Goal: Information Seeking & Learning: Understand process/instructions

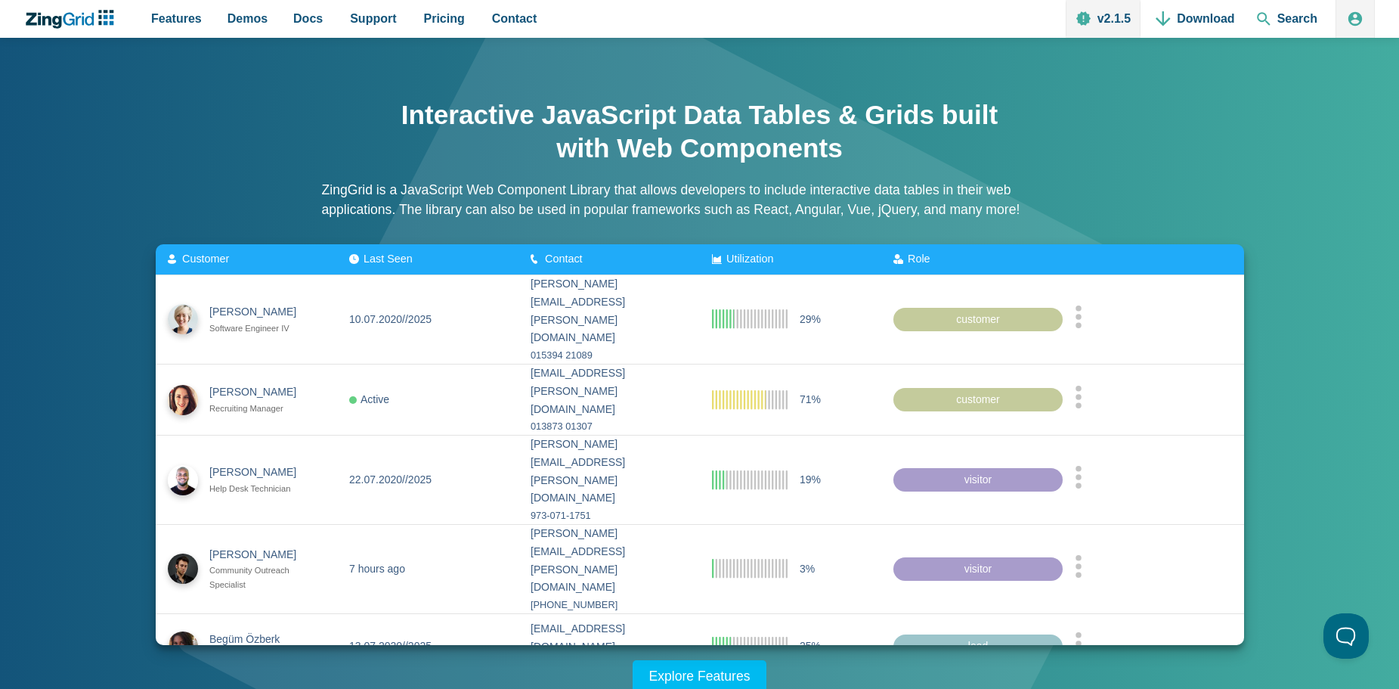
click at [1287, 229] on div "Interactive JavaScript Data Tables & Grids built with Web Components ZingGrid i…" at bounding box center [699, 388] width 1209 height 610
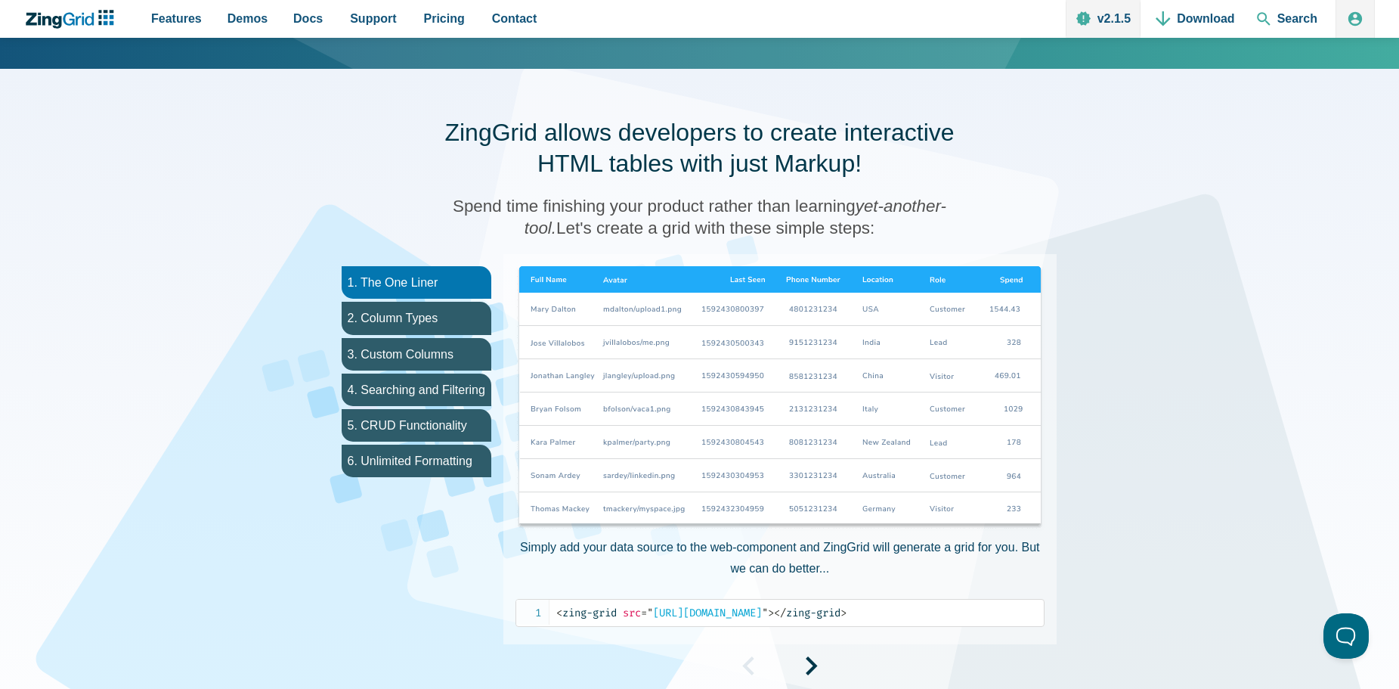
scroll to position [726, 0]
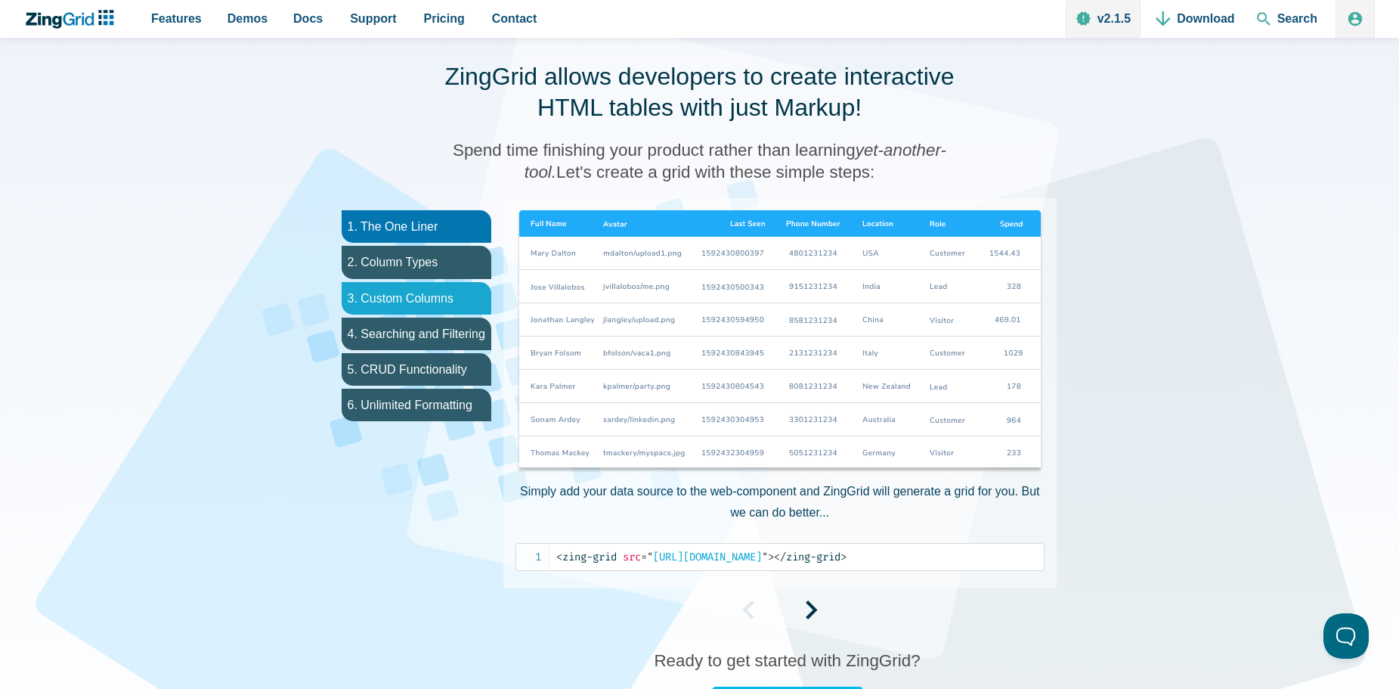
click at [444, 301] on li "3. Custom Columns" at bounding box center [417, 298] width 150 height 33
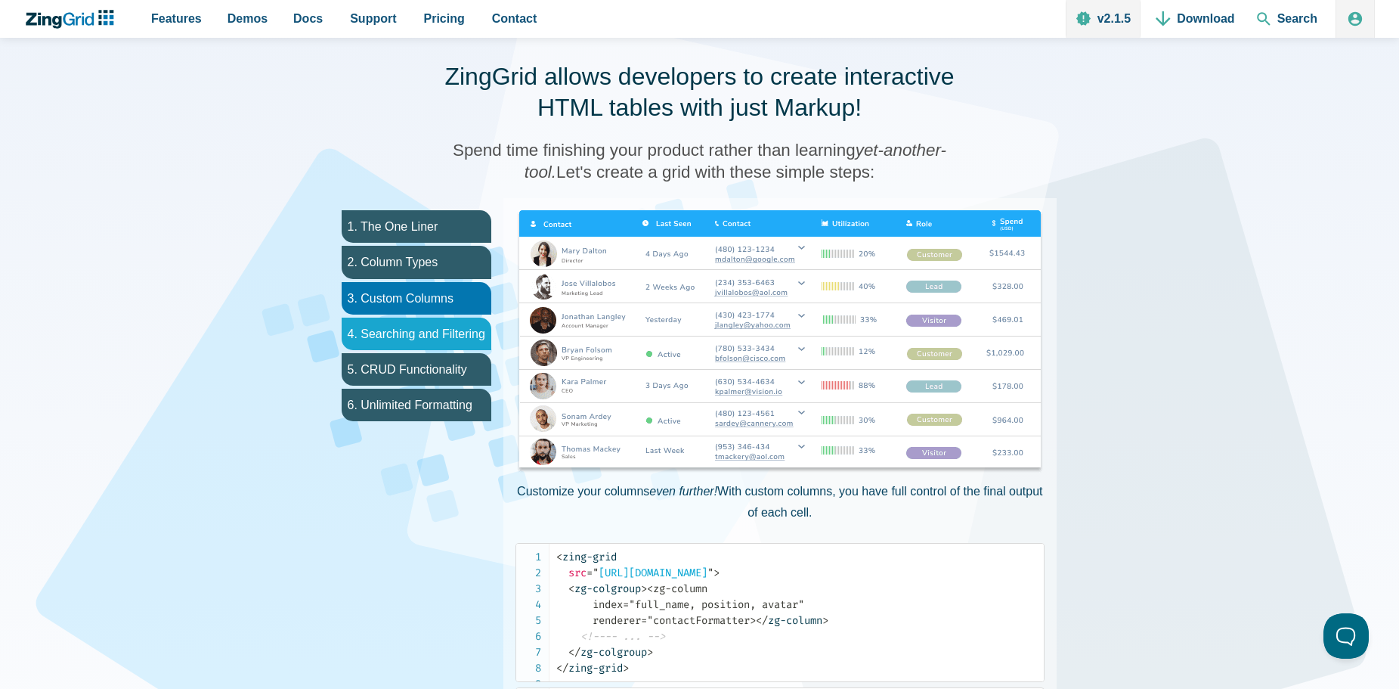
click at [421, 338] on li "4. Searching and Filtering" at bounding box center [417, 333] width 150 height 33
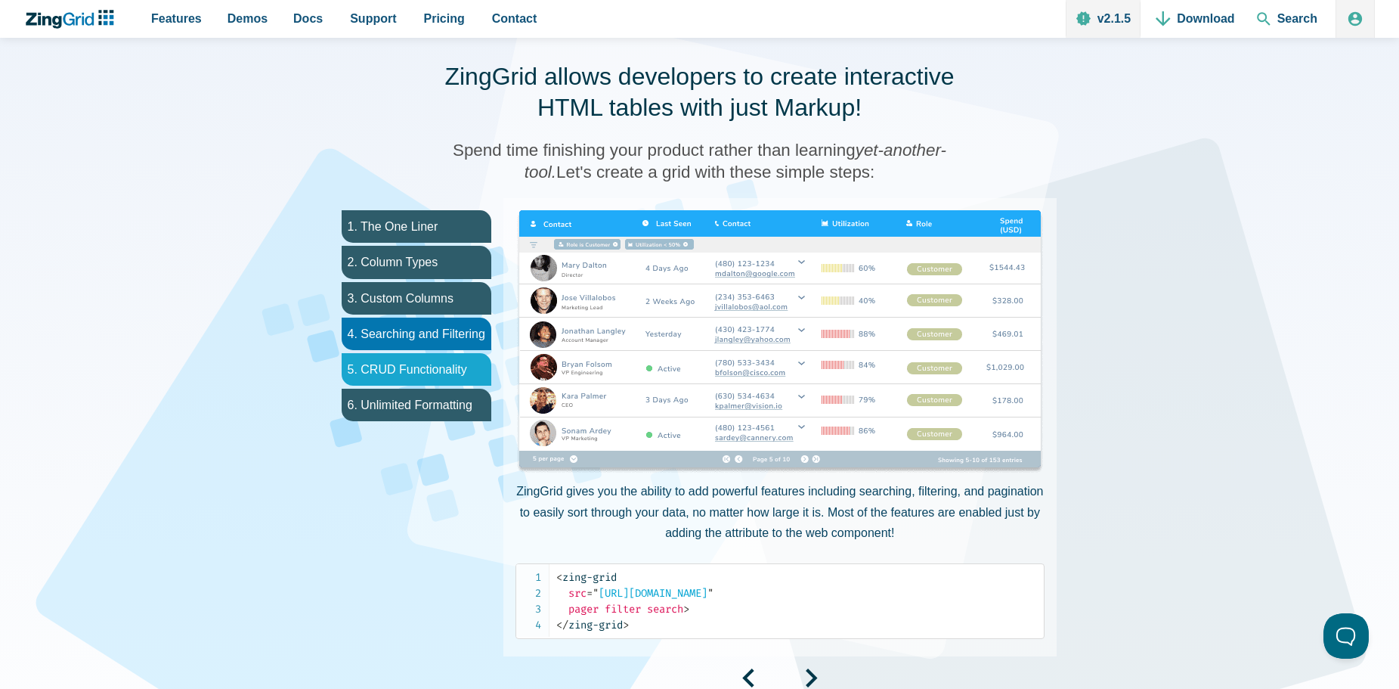
click at [410, 369] on li "5. CRUD Functionality" at bounding box center [417, 369] width 150 height 33
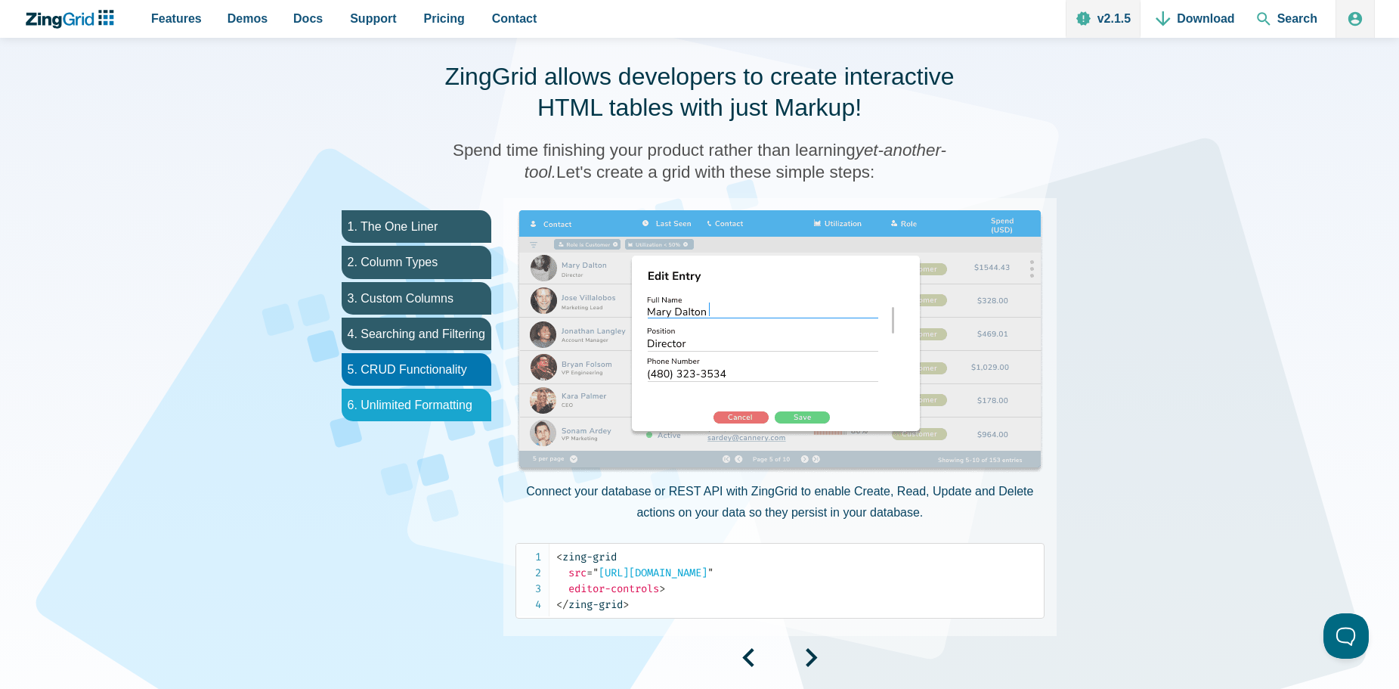
click at [398, 409] on li "6. Unlimited Formatting" at bounding box center [417, 405] width 150 height 33
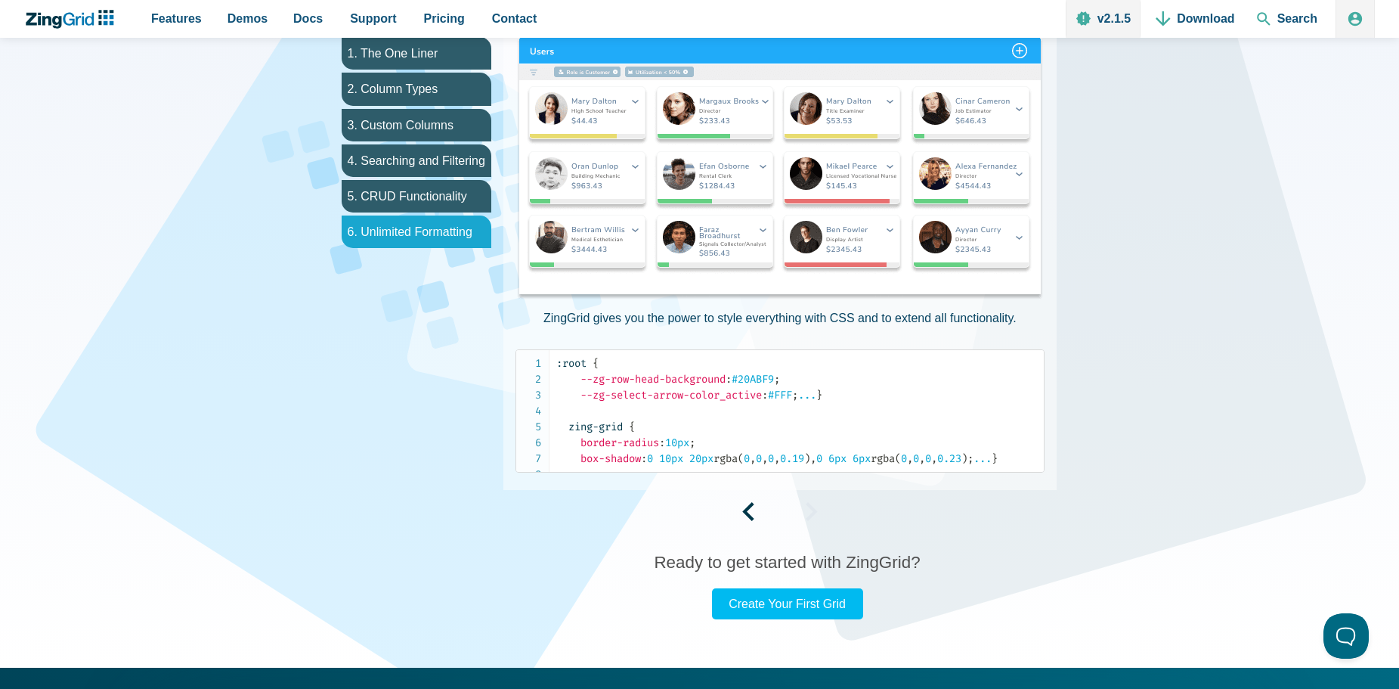
scroll to position [998, 0]
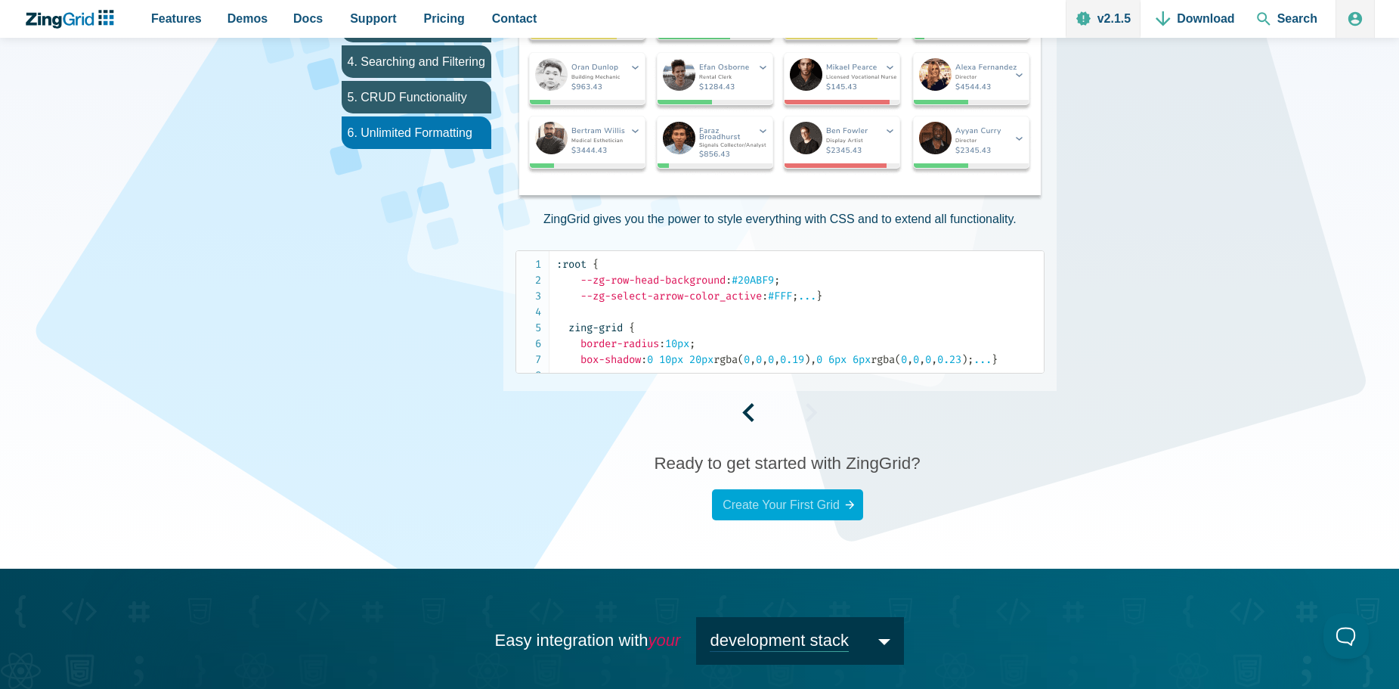
click at [783, 520] on link "Create Your First Grid" at bounding box center [787, 504] width 151 height 31
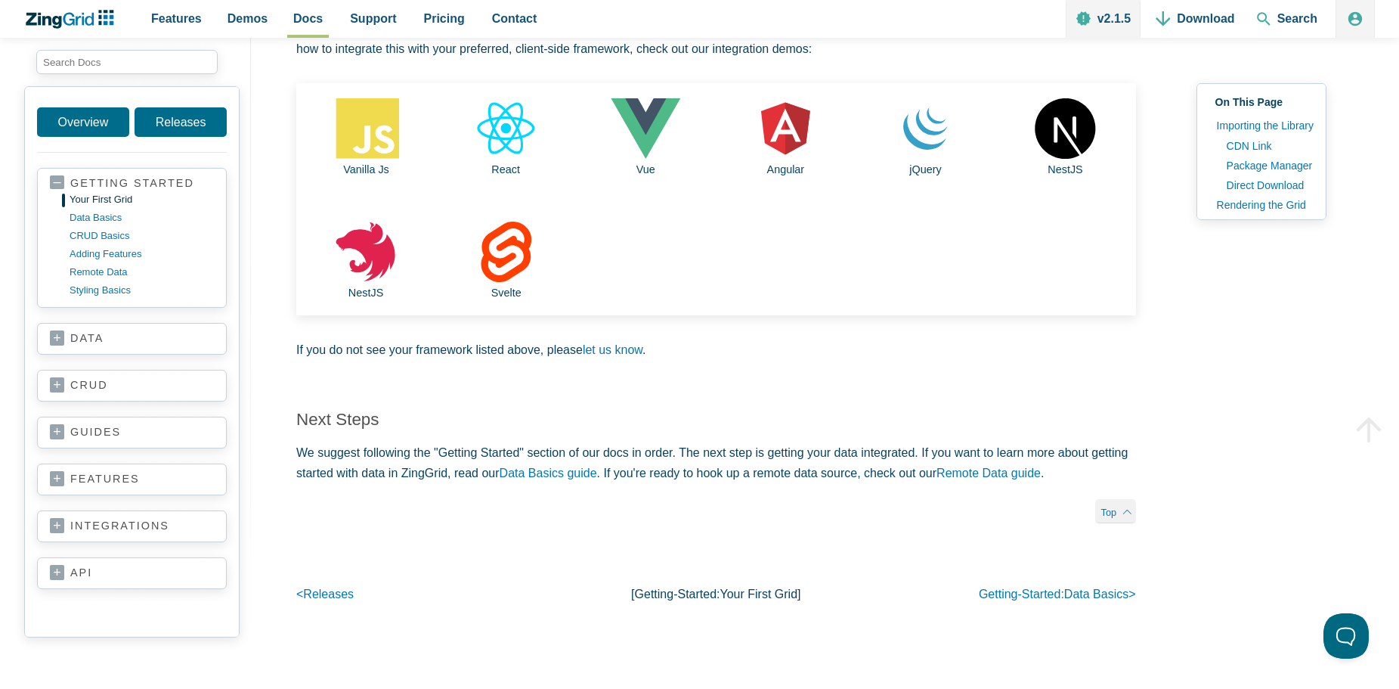
scroll to position [3175, 0]
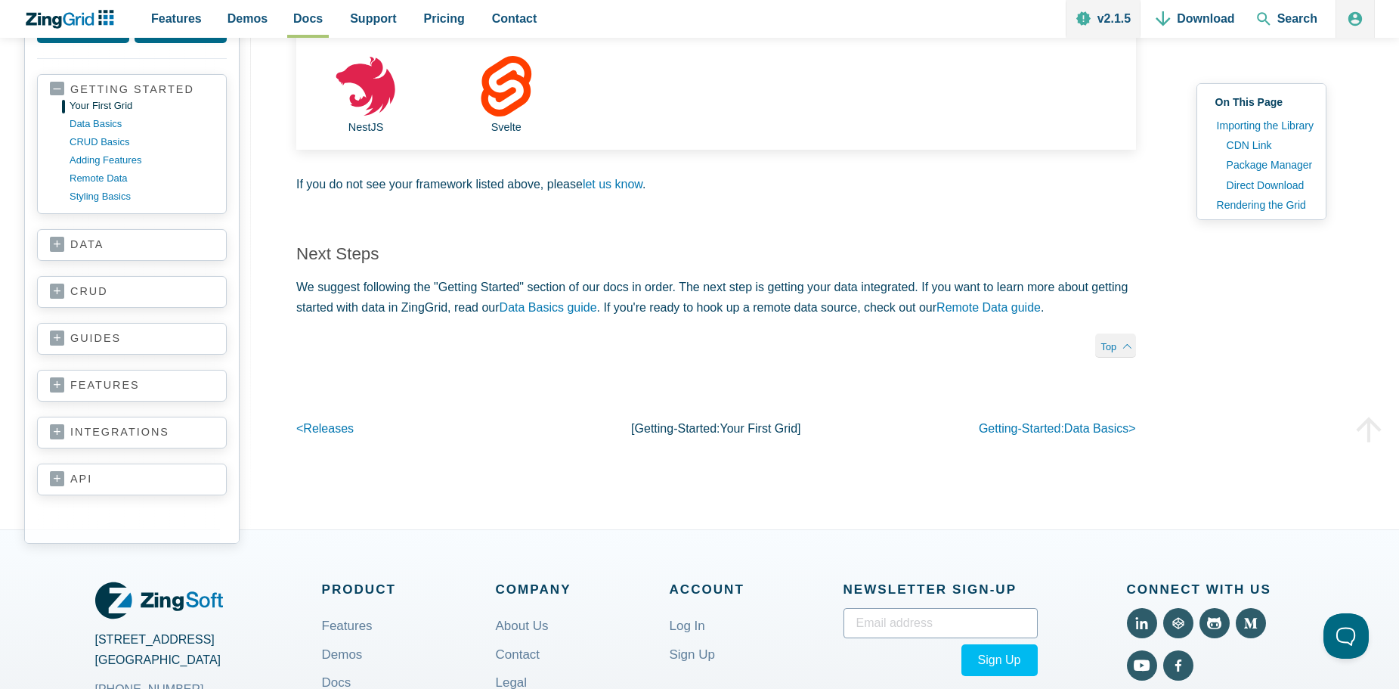
click at [107, 252] on link "data" at bounding box center [132, 244] width 164 height 15
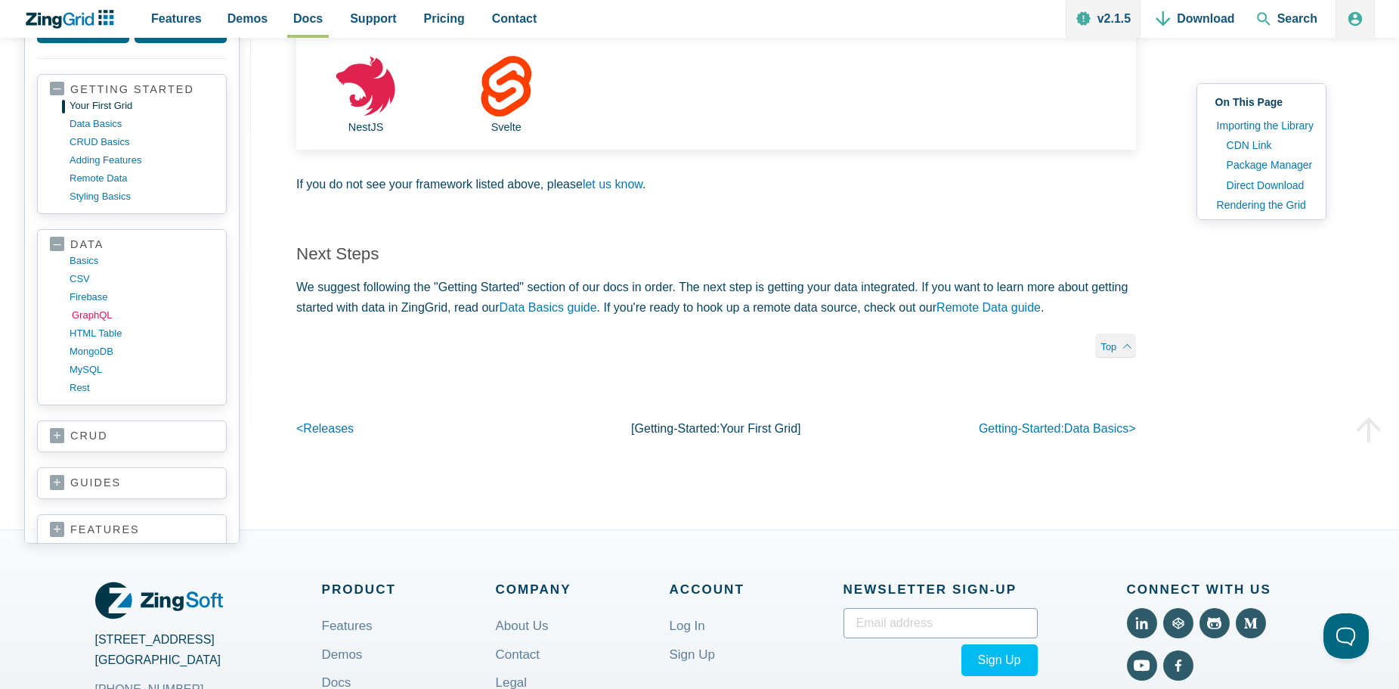
click at [90, 324] on link "GraphQL" at bounding box center [144, 315] width 144 height 18
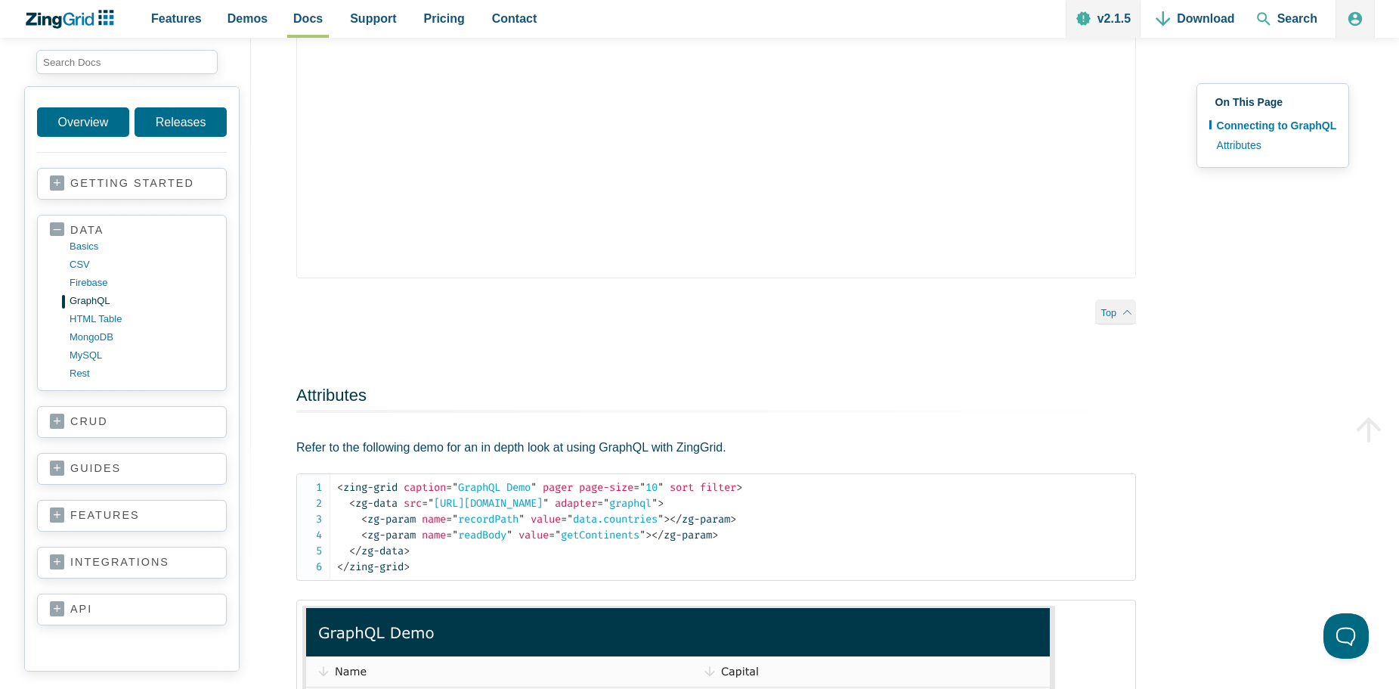
scroll to position [998, 0]
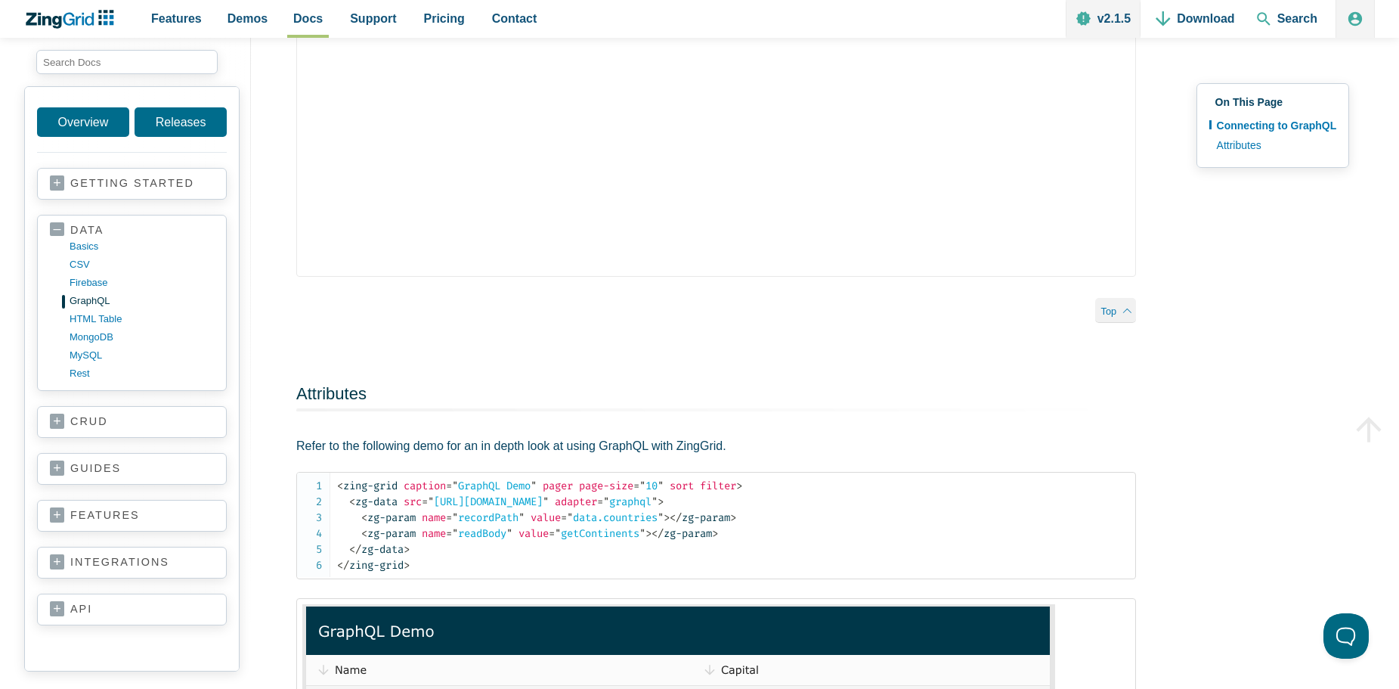
click at [110, 513] on link "features" at bounding box center [132, 515] width 164 height 15
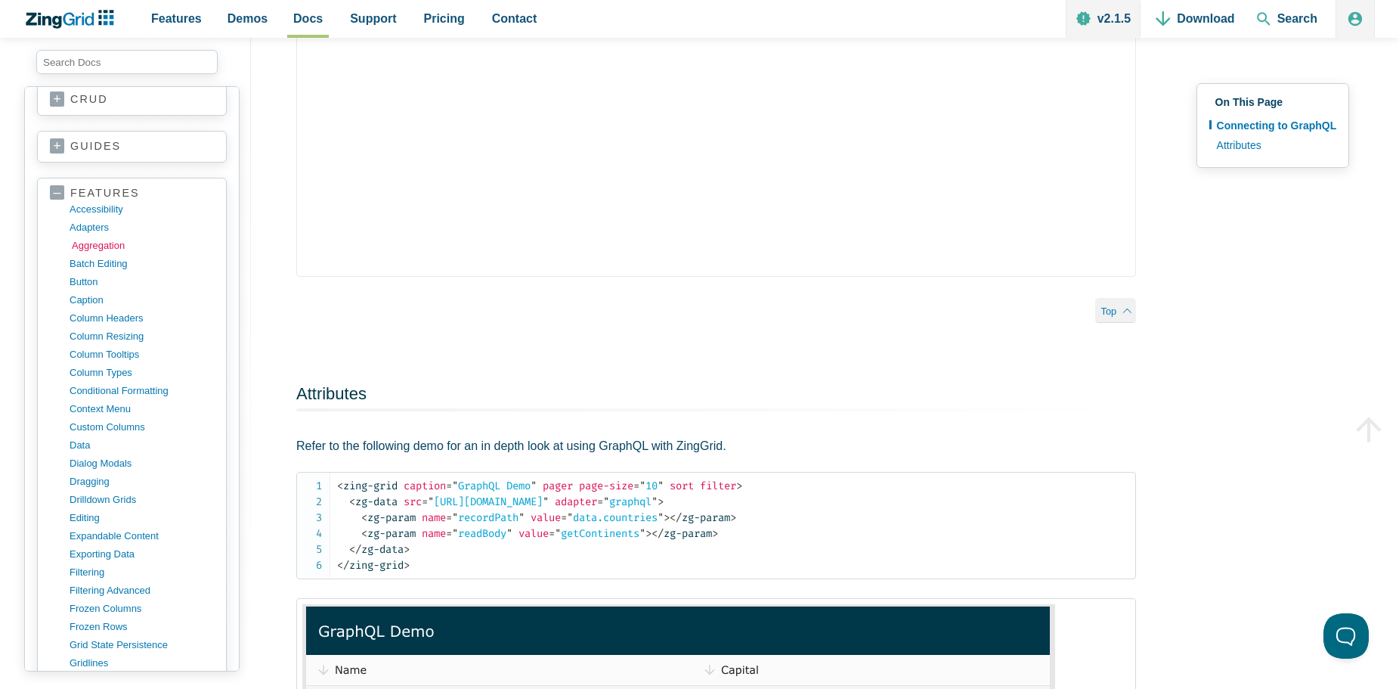
scroll to position [363, 0]
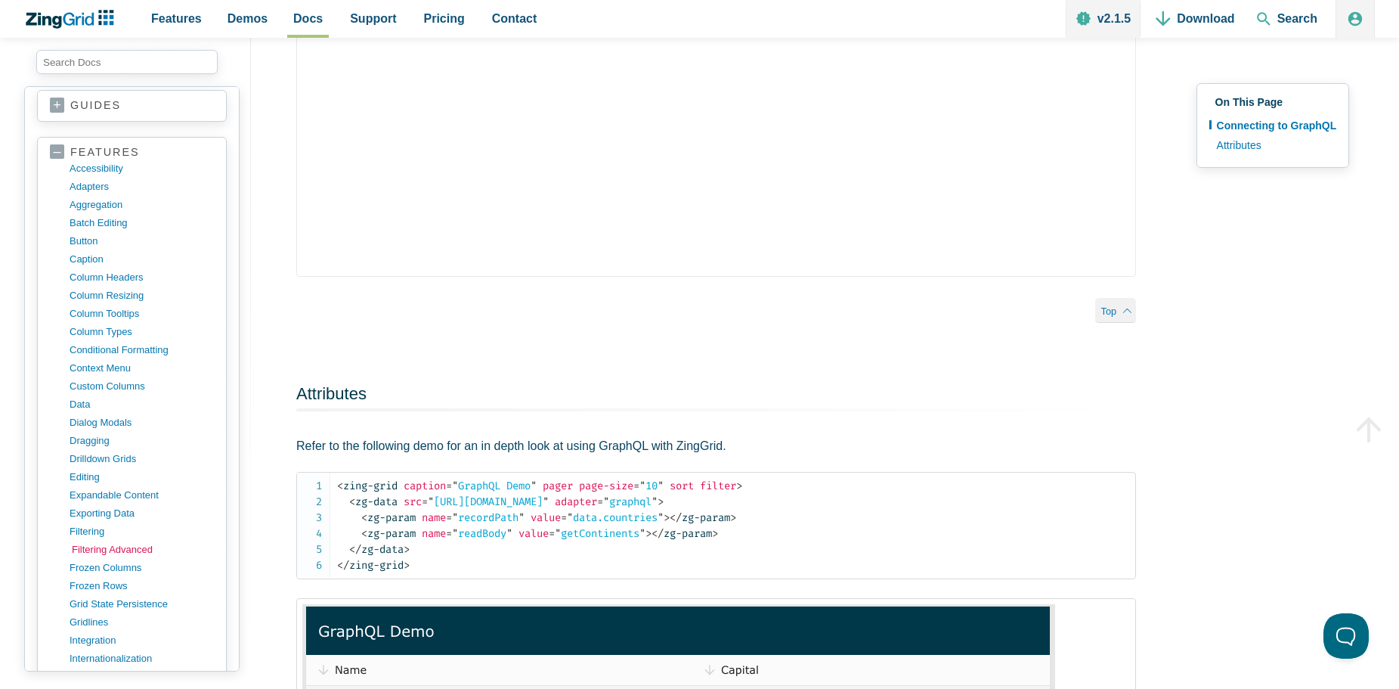
click at [101, 549] on link "filtering advanced" at bounding box center [144, 549] width 144 height 18
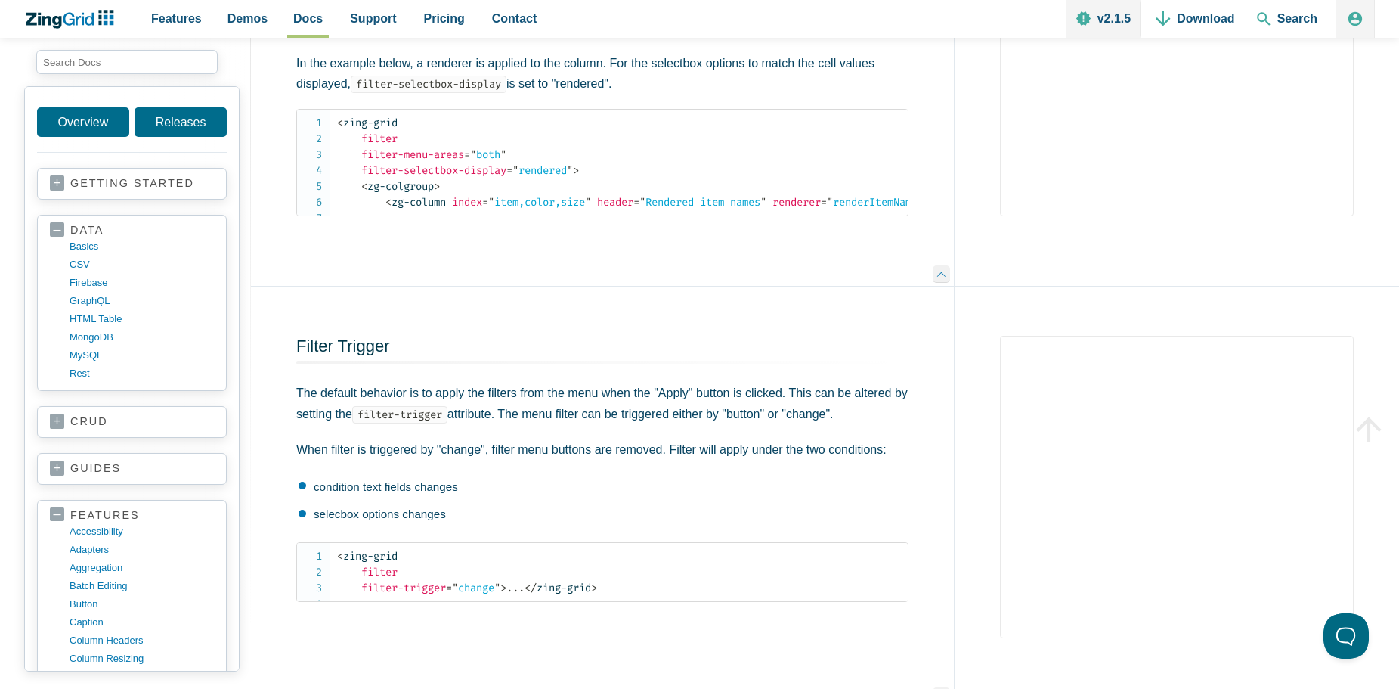
scroll to position [4909, 0]
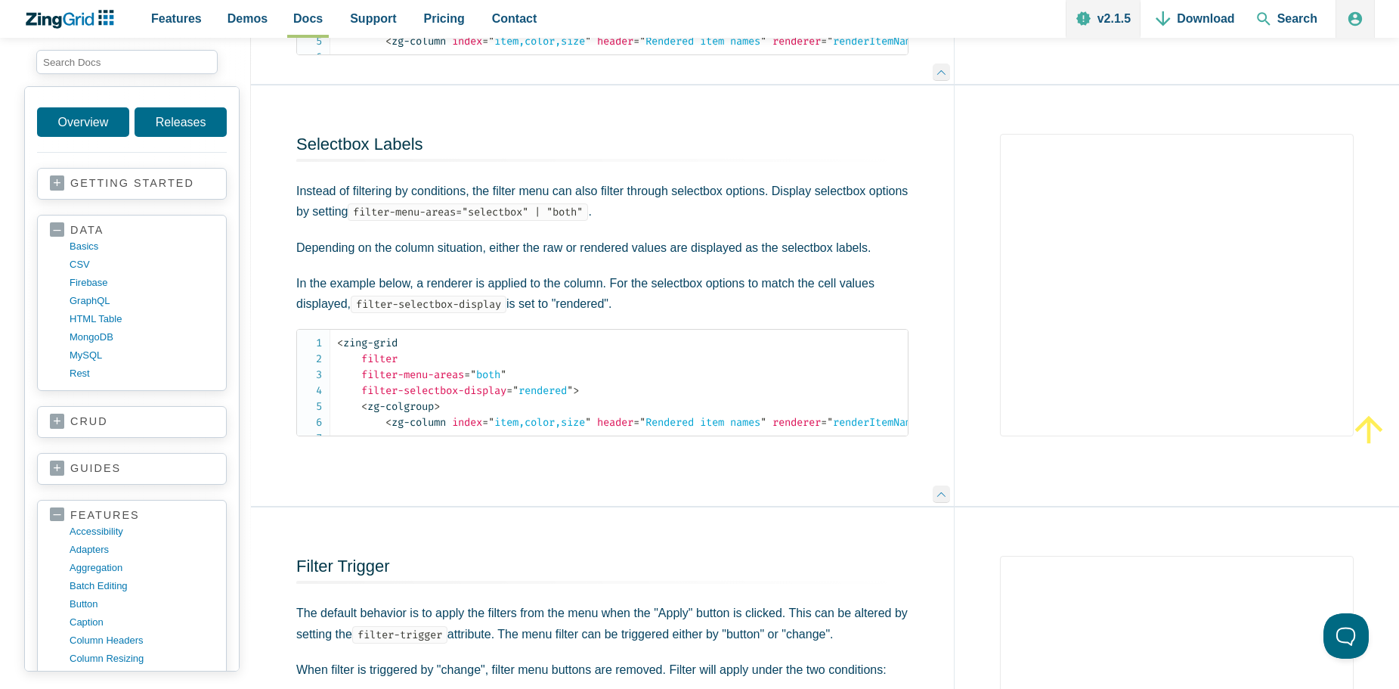
click at [1375, 432] on icon "App Content" at bounding box center [1370, 429] width 42 height 42
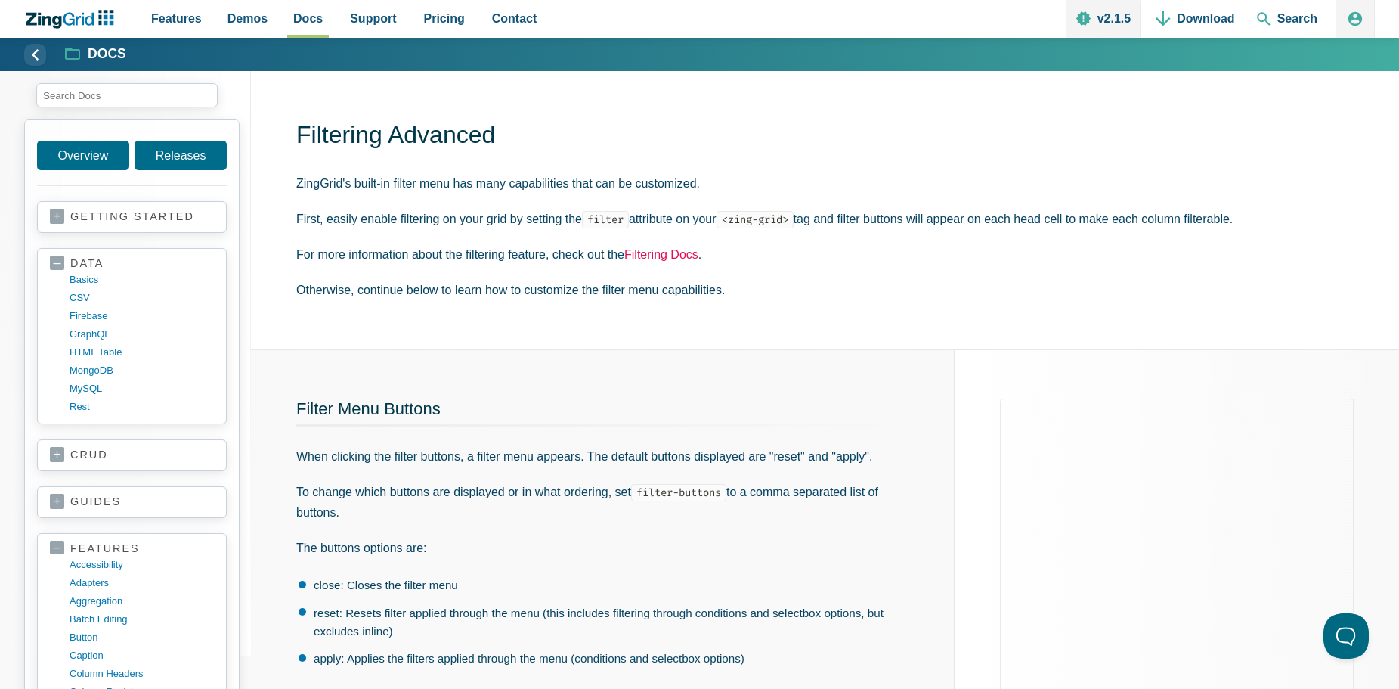
click at [658, 252] on link "Filtering Docs" at bounding box center [661, 254] width 74 height 13
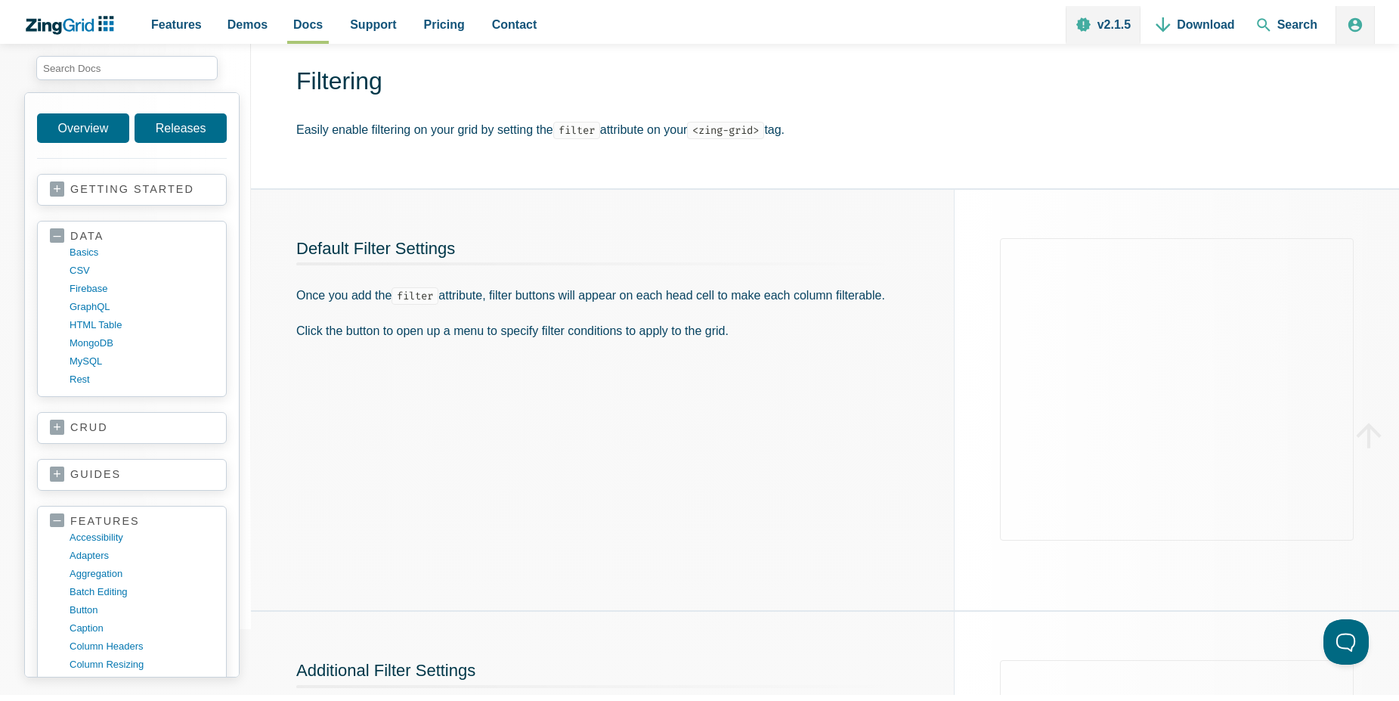
scroll to position [91, 0]
